Goal: Find specific page/section: Find specific page/section

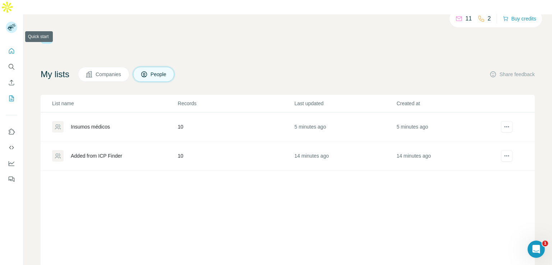
click at [10, 47] on icon "Quick start" at bounding box center [11, 50] width 7 height 7
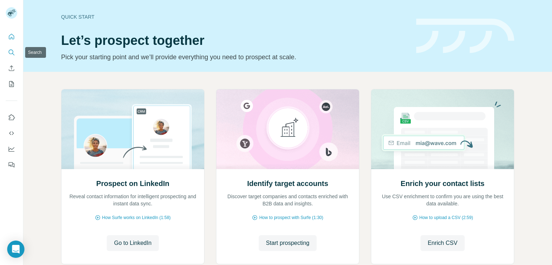
click at [12, 54] on icon "Search" at bounding box center [11, 52] width 7 height 7
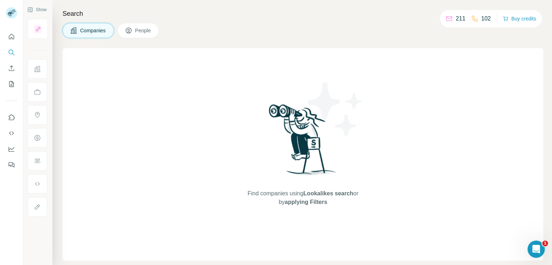
click at [140, 32] on span "People" at bounding box center [143, 30] width 17 height 7
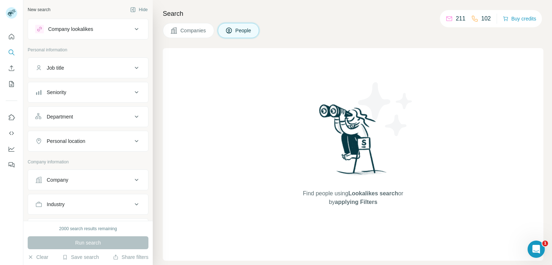
click at [132, 28] on icon at bounding box center [136, 29] width 9 height 9
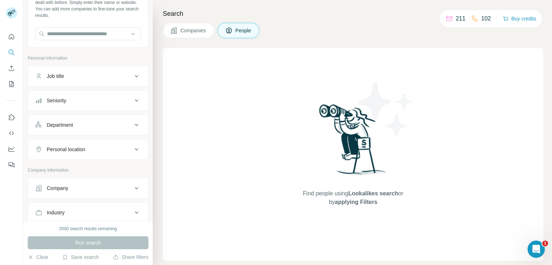
scroll to position [96, 0]
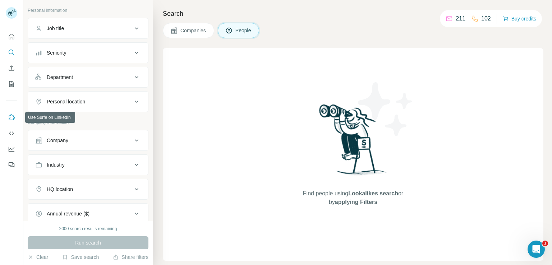
click at [13, 119] on icon "Use Surfe on LinkedIn" at bounding box center [11, 117] width 7 height 7
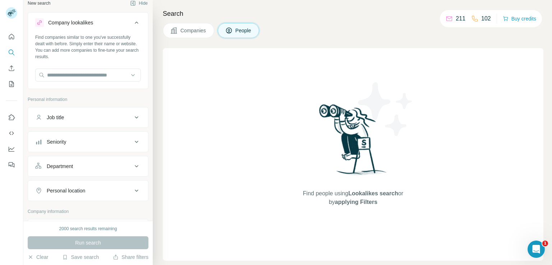
scroll to position [0, 0]
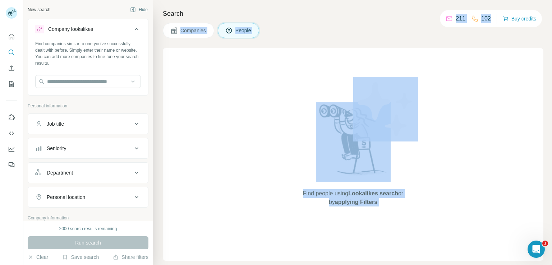
drag, startPoint x: 446, startPoint y: 18, endPoint x: 490, endPoint y: 17, distance: 44.2
click at [490, 17] on div "New search Hide Company lookalikes Find companies similar to one you've success…" at bounding box center [287, 132] width 528 height 265
click at [423, 23] on div "Companies People" at bounding box center [353, 30] width 380 height 15
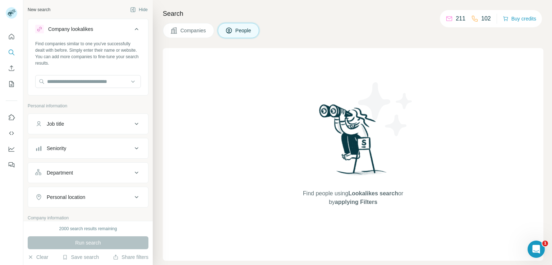
click at [243, 28] on span "People" at bounding box center [243, 30] width 17 height 7
click at [10, 83] on icon "My lists" at bounding box center [11, 83] width 7 height 7
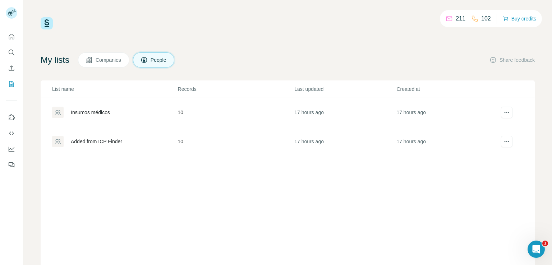
click at [177, 111] on td "10" at bounding box center [235, 112] width 117 height 29
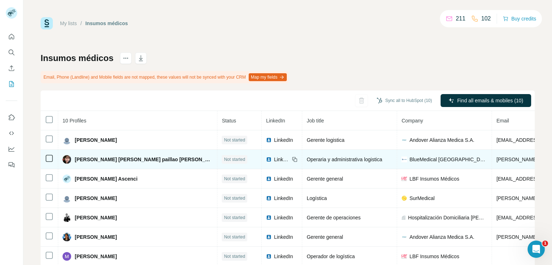
scroll to position [26, 0]
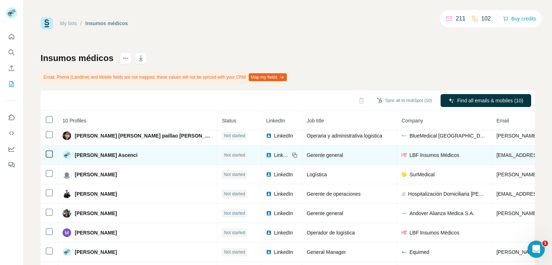
click at [496, 154] on span "[EMAIL_ADDRESS][DOMAIN_NAME]" at bounding box center [538, 155] width 85 height 6
click at [409, 152] on span "LBF Insumos Médicos" at bounding box center [434, 155] width 50 height 7
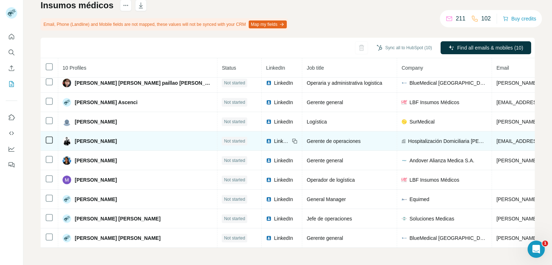
scroll to position [0, 0]
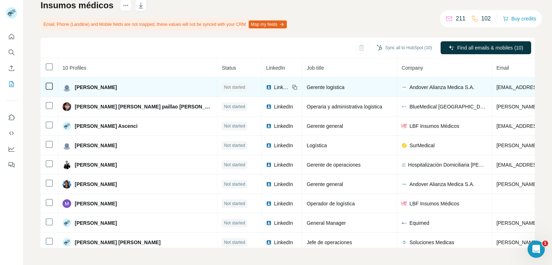
click at [306, 87] on span "Gerente logistica" at bounding box center [325, 87] width 38 height 6
